Goal: Transaction & Acquisition: Purchase product/service

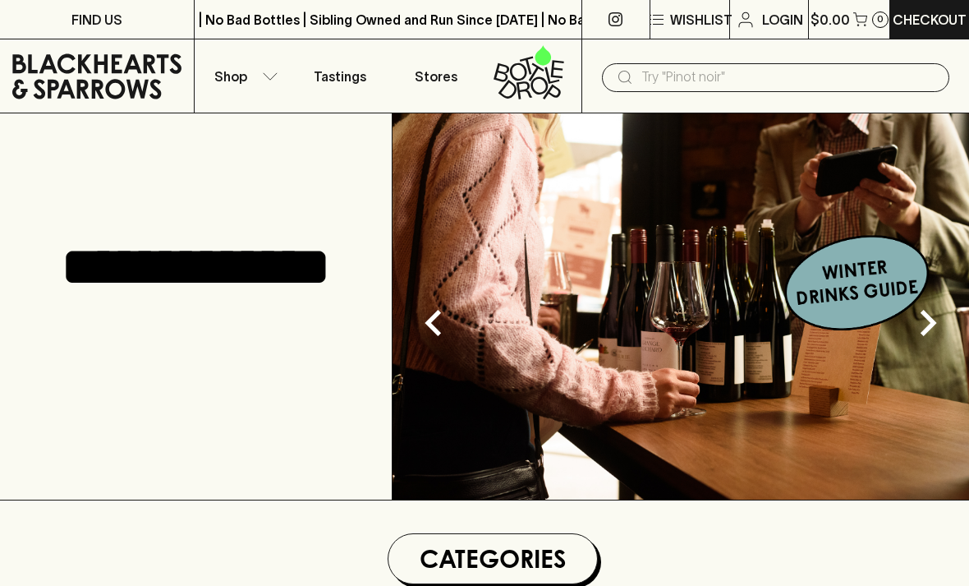
click at [236, 85] on p "Shop" at bounding box center [230, 77] width 33 height 20
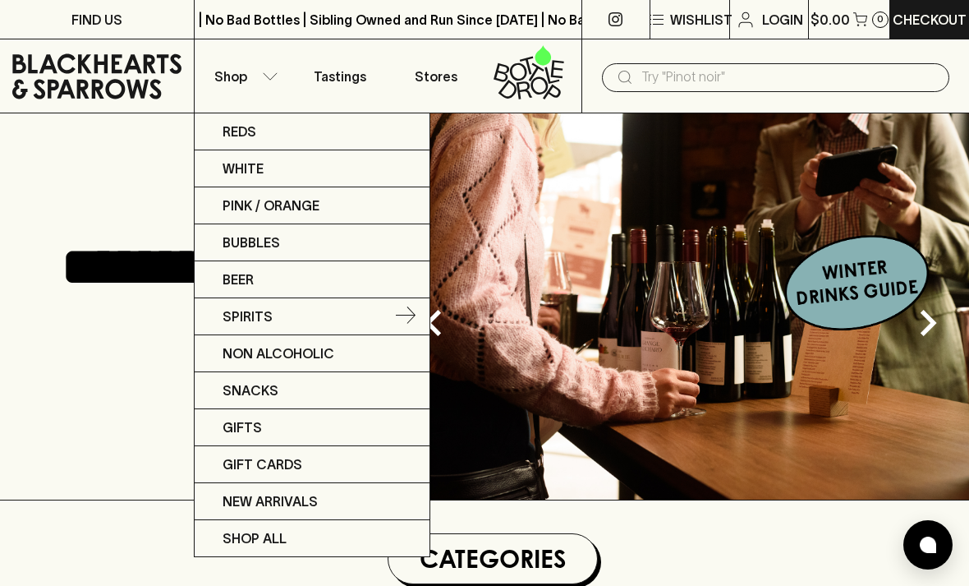
click at [250, 323] on p "Spirits" at bounding box center [248, 316] width 50 height 20
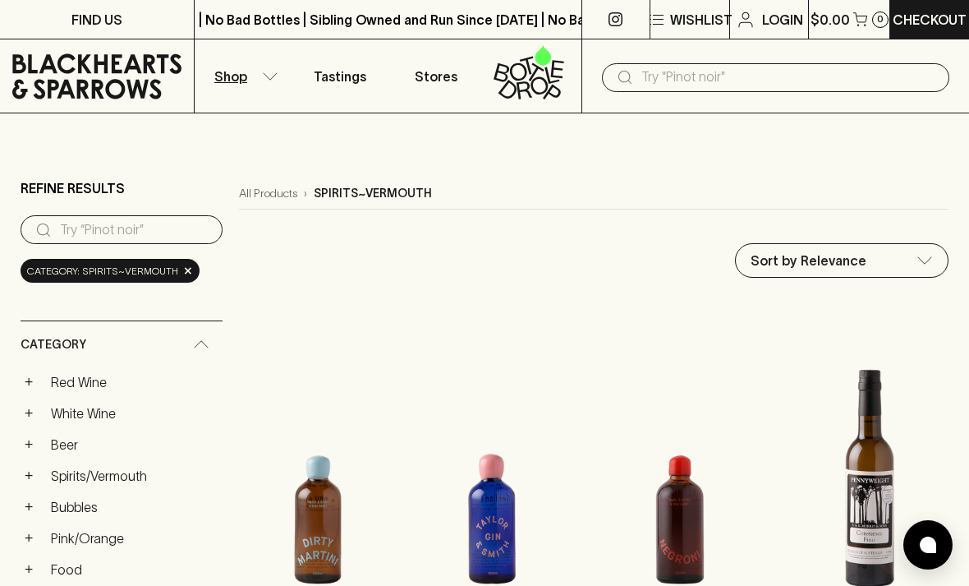
click at [264, 197] on link "All Products" at bounding box center [268, 193] width 58 height 17
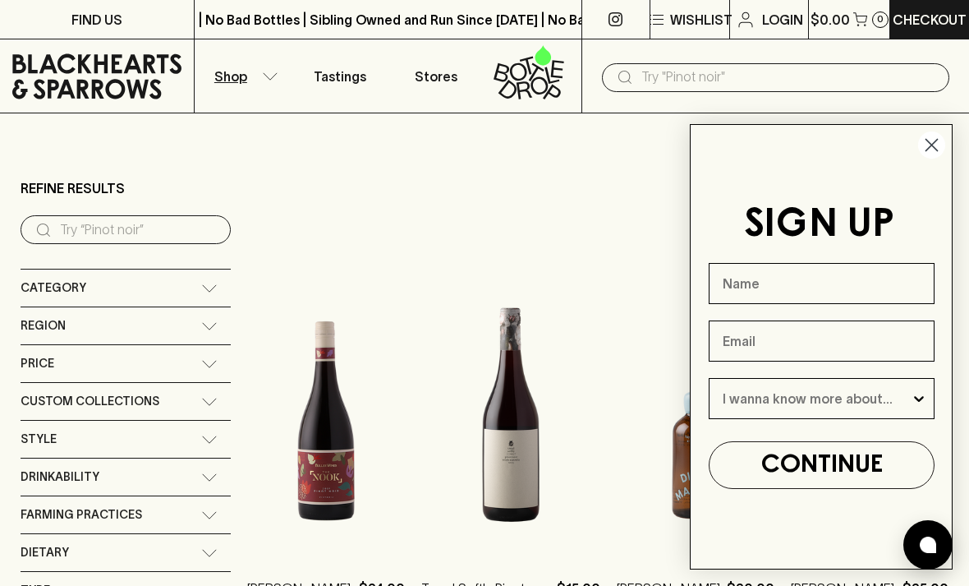
click at [73, 231] on input "search" at bounding box center [139, 230] width 158 height 26
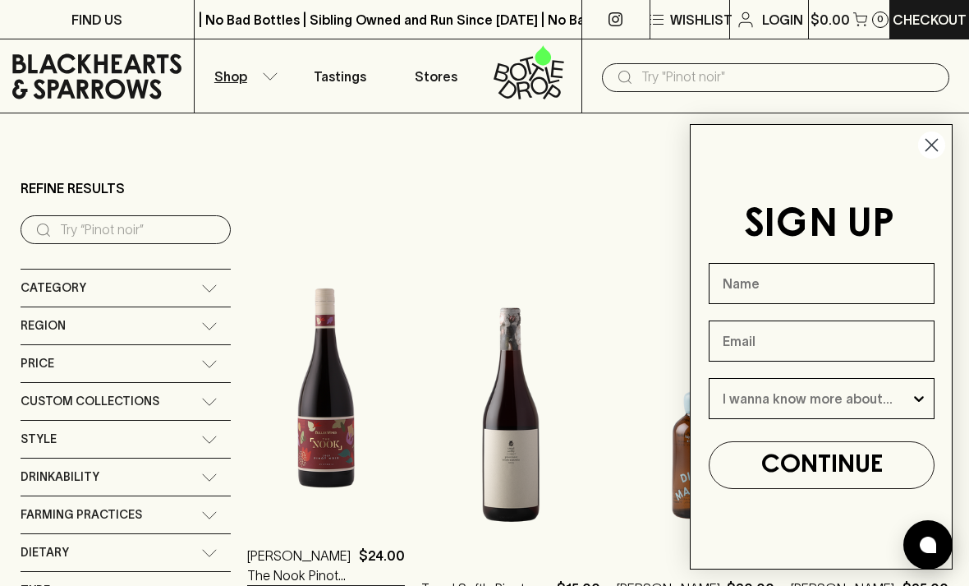
click at [251, 80] on button "Shop" at bounding box center [243, 75] width 97 height 73
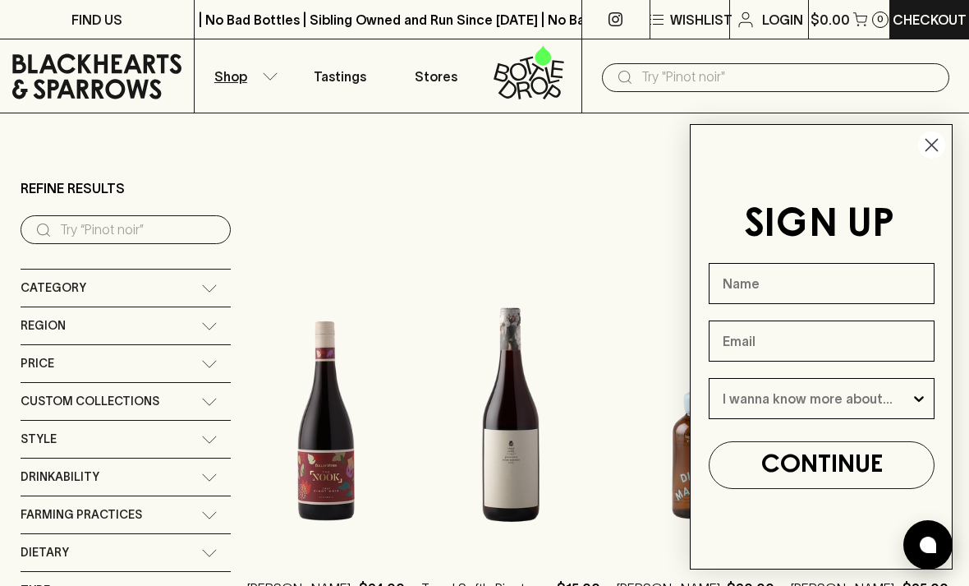
click at [214, 70] on p "Shop" at bounding box center [230, 77] width 33 height 20
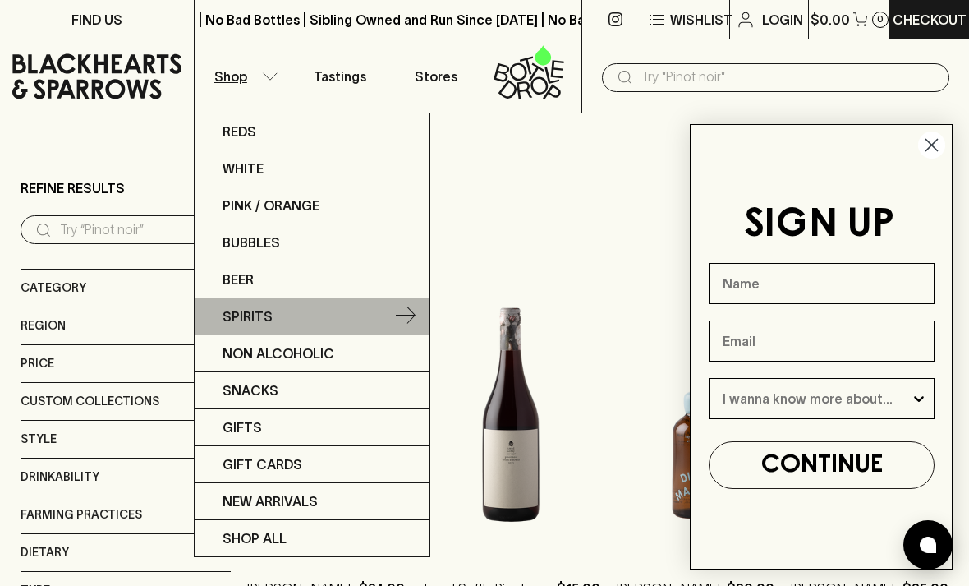
click at [248, 321] on p "Spirits" at bounding box center [248, 316] width 50 height 20
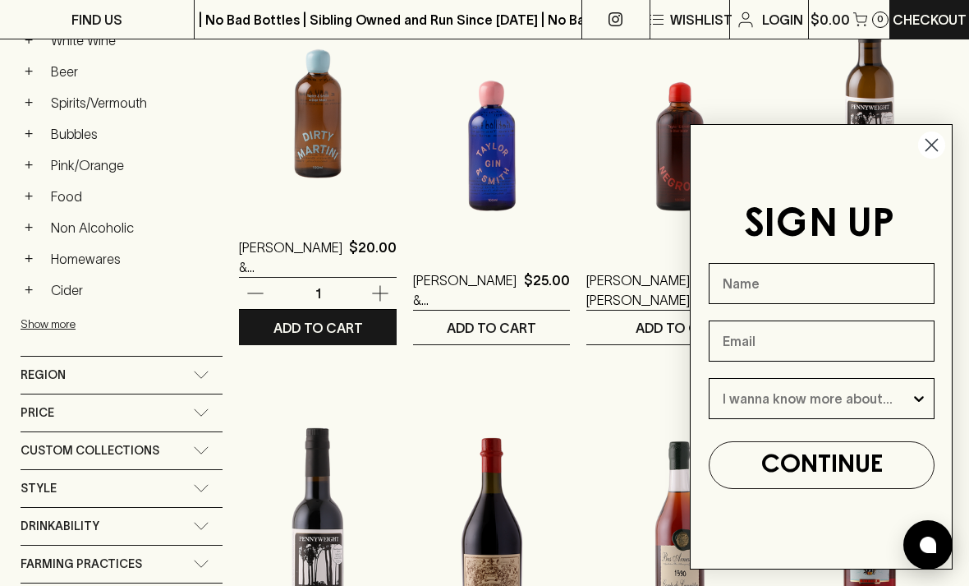
scroll to position [372, 0]
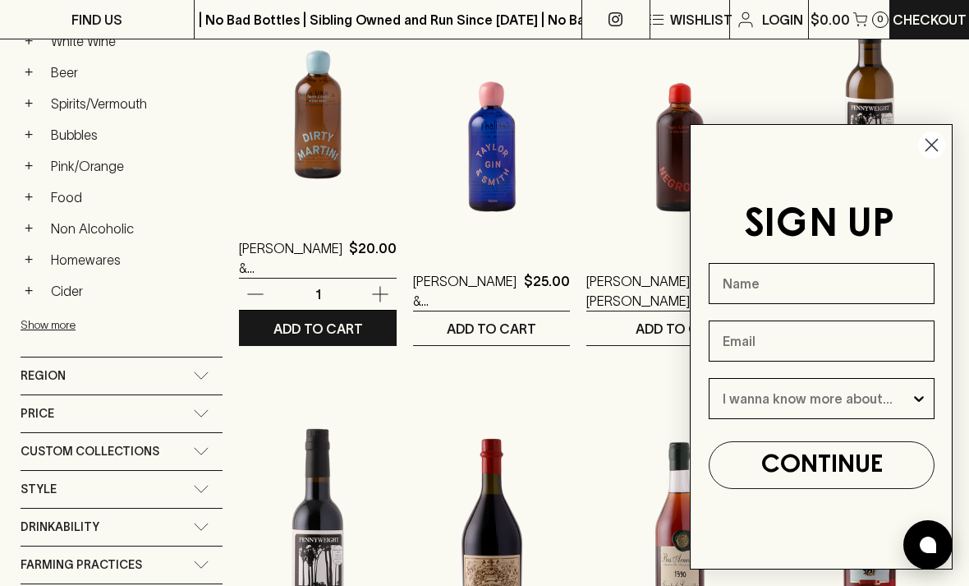
click at [39, 329] on button "Show more" at bounding box center [128, 325] width 215 height 34
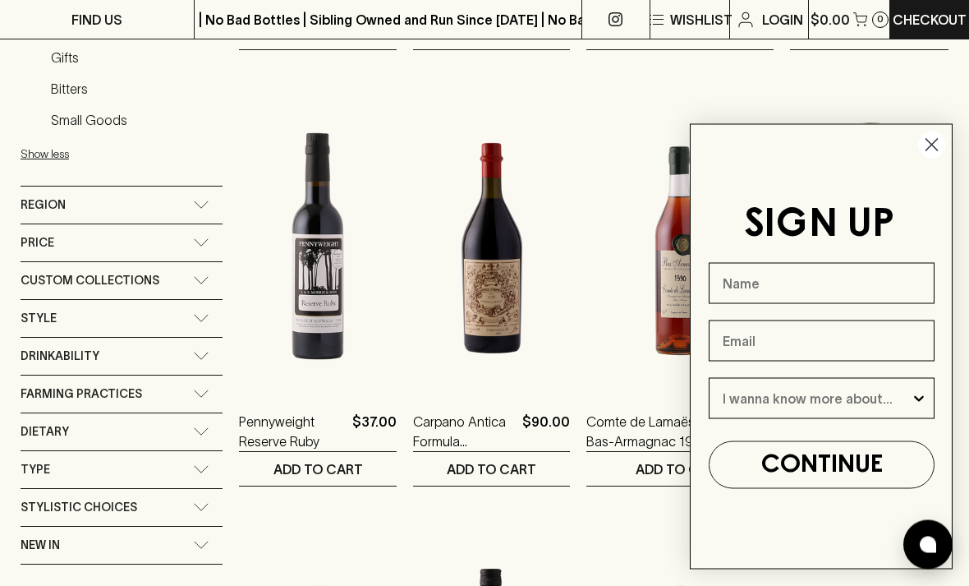
scroll to position [668, 0]
click at [197, 209] on div "Region" at bounding box center [122, 204] width 202 height 37
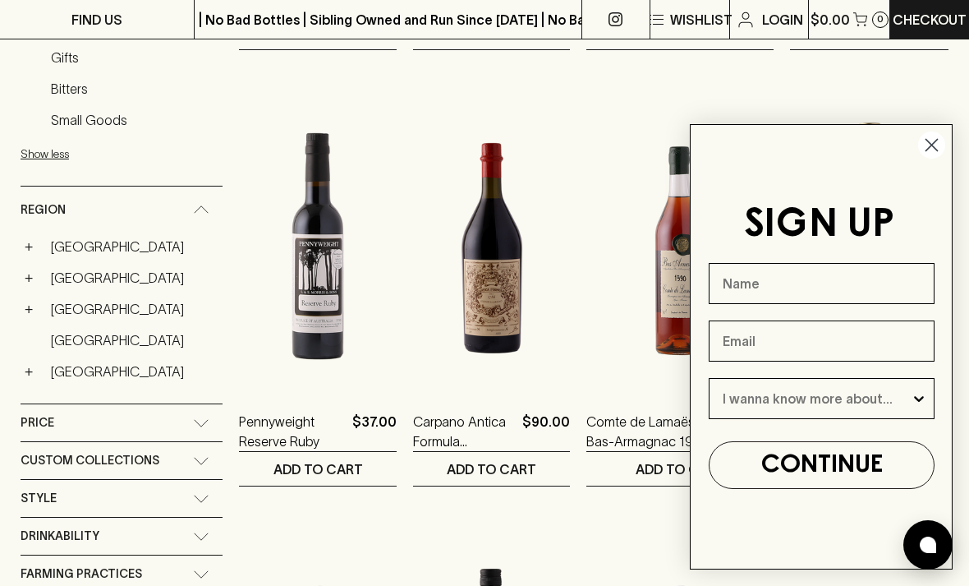
click at [67, 247] on link "[GEOGRAPHIC_DATA]" at bounding box center [133, 246] width 179 height 28
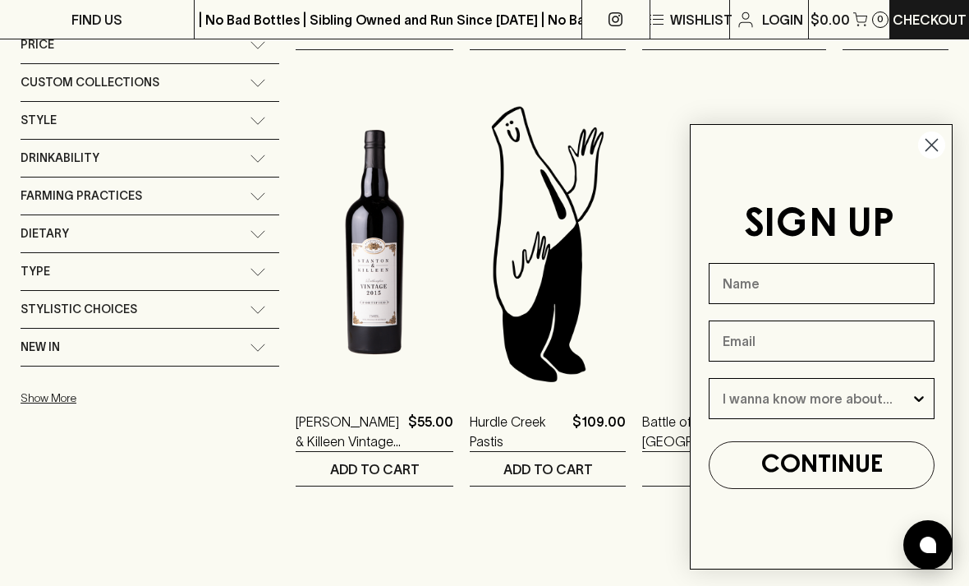
click at [68, 127] on div "Style" at bounding box center [135, 120] width 229 height 21
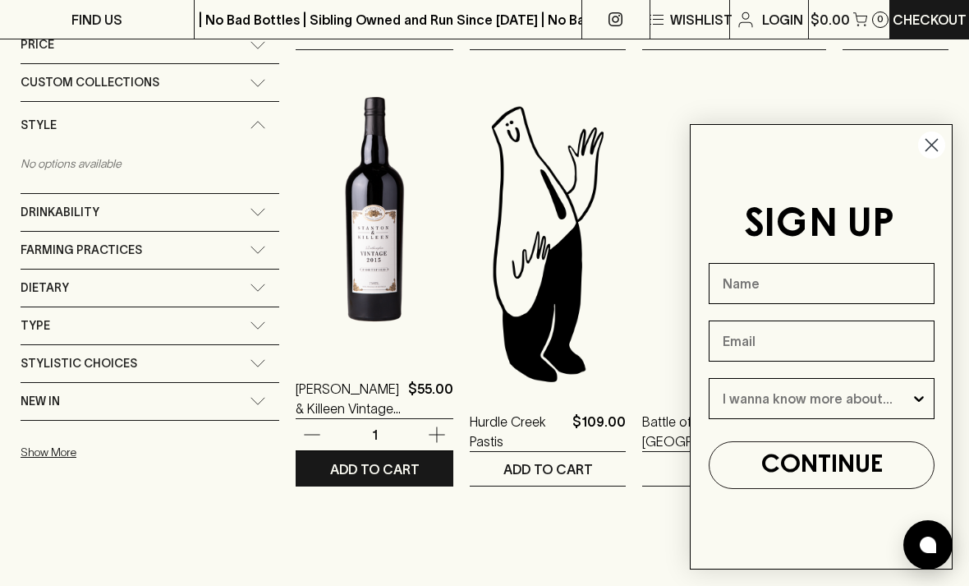
click at [930, 159] on circle "Close dialog" at bounding box center [931, 144] width 27 height 27
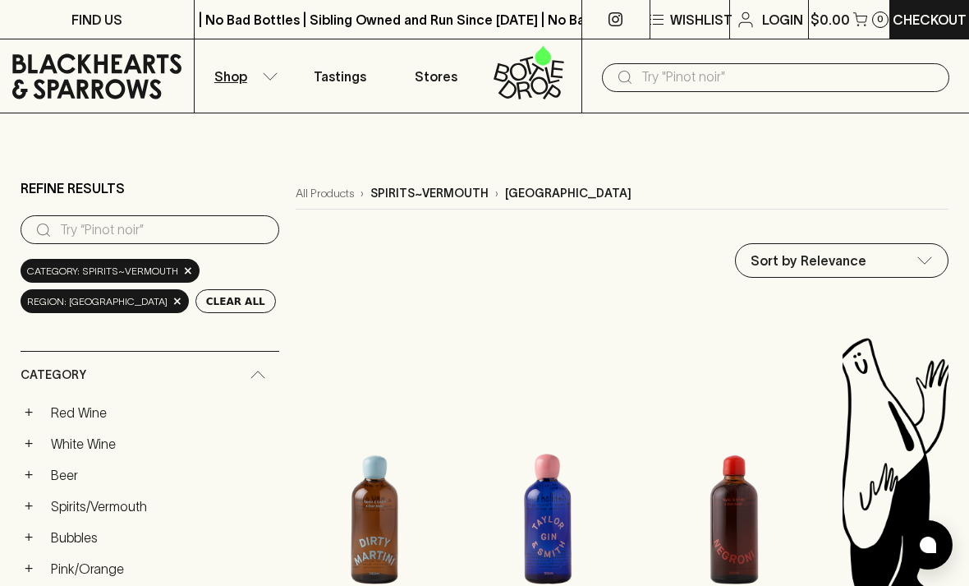
click at [354, 194] on link "All Products" at bounding box center [325, 193] width 58 height 17
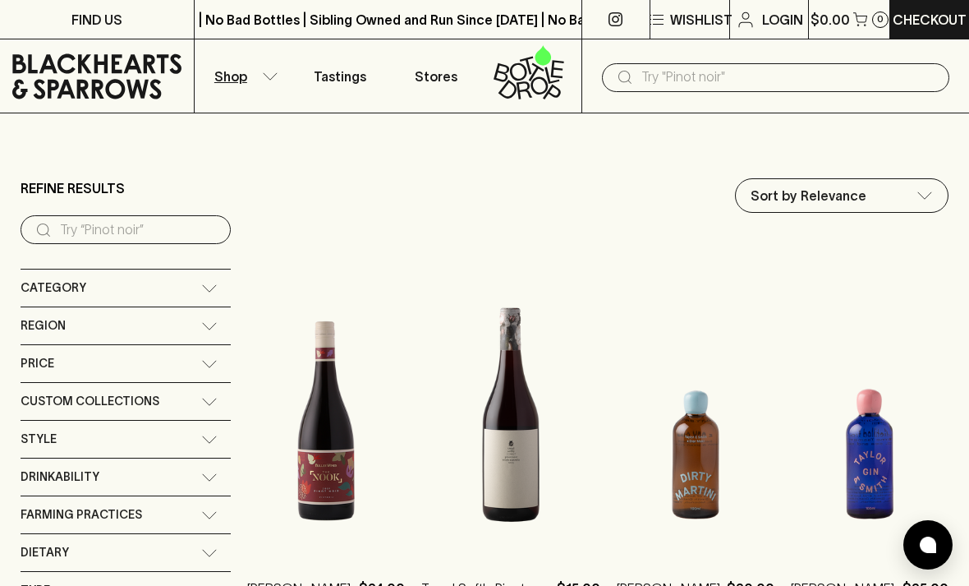
click at [85, 233] on input "search" at bounding box center [139, 230] width 158 height 26
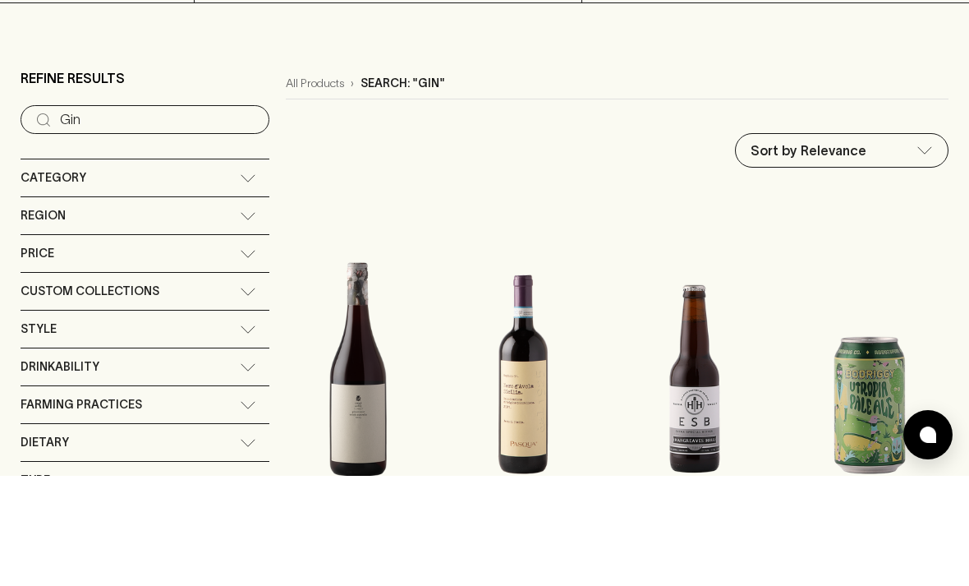
scroll to position [110, 0]
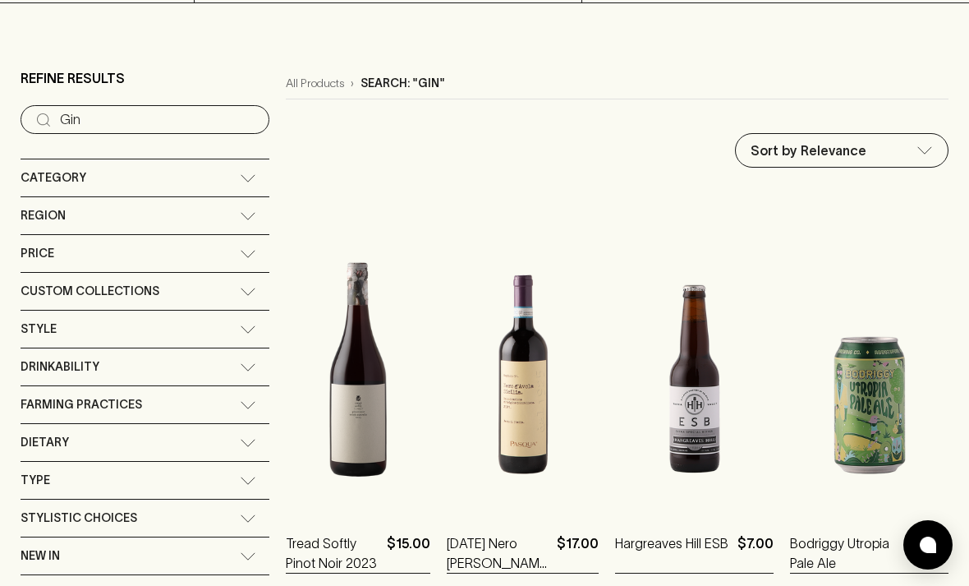
type input "Gin"
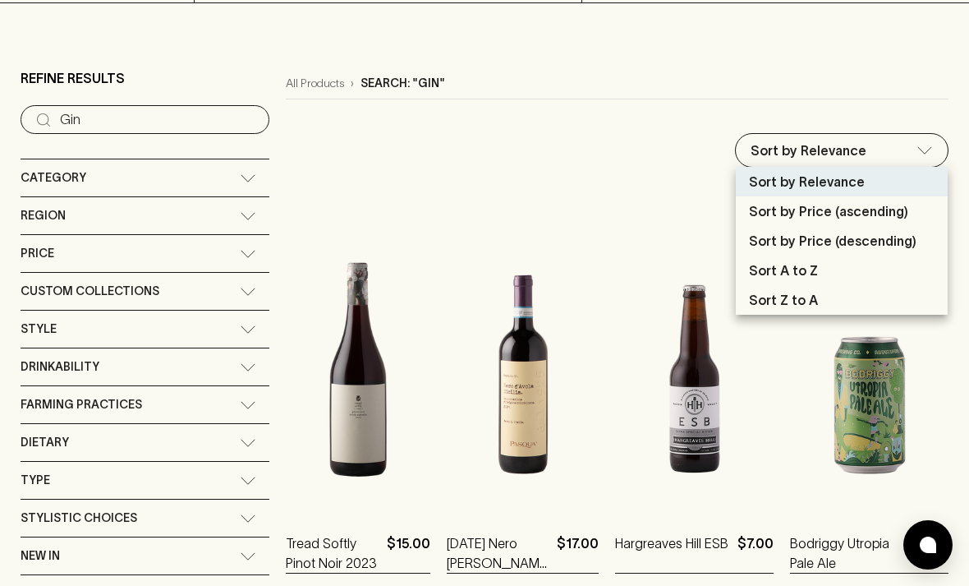
click at [776, 244] on p "Sort by Price (descending)" at bounding box center [833, 241] width 168 height 20
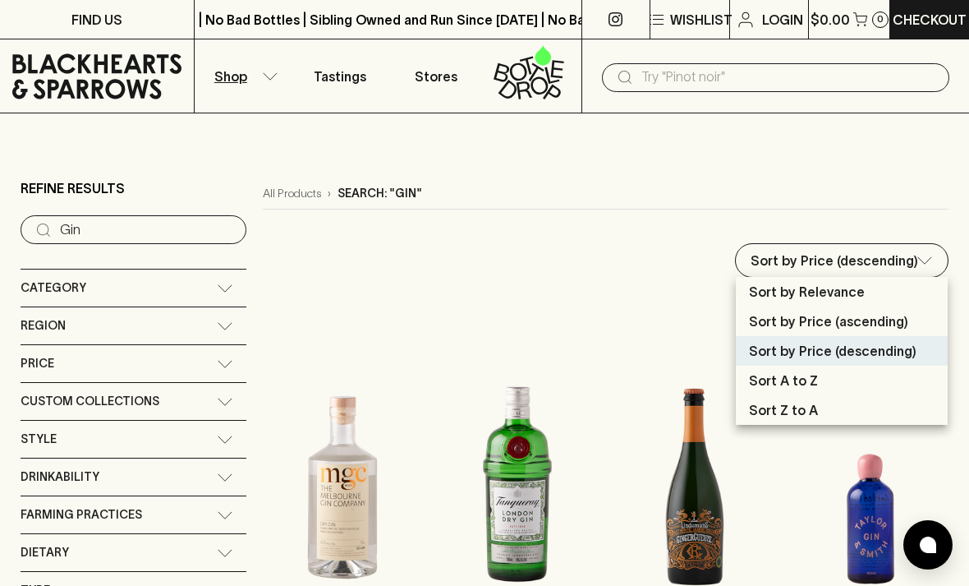
click at [774, 313] on p "Sort by Price (ascending)" at bounding box center [828, 321] width 159 height 20
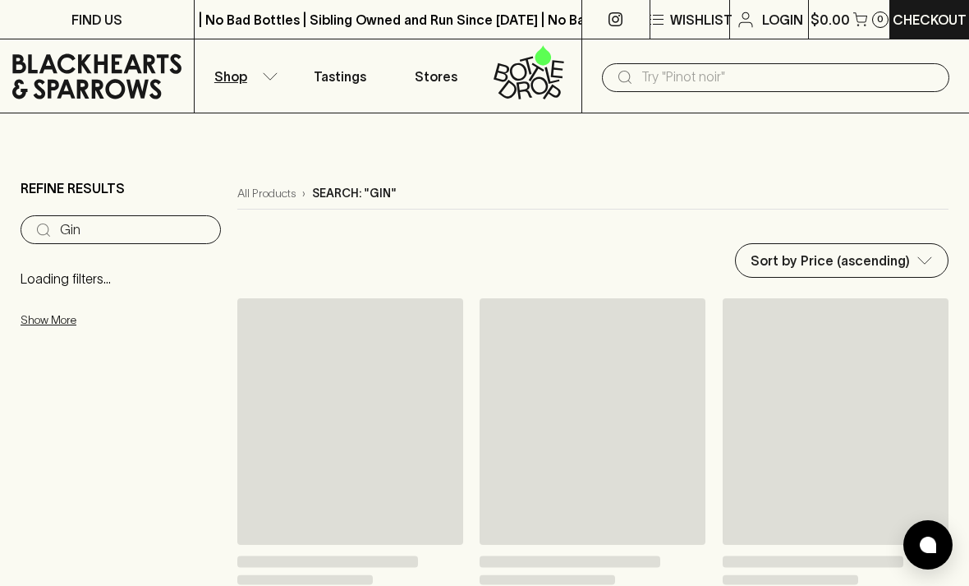
type input "price:asc"
